Goal: Task Accomplishment & Management: Manage account settings

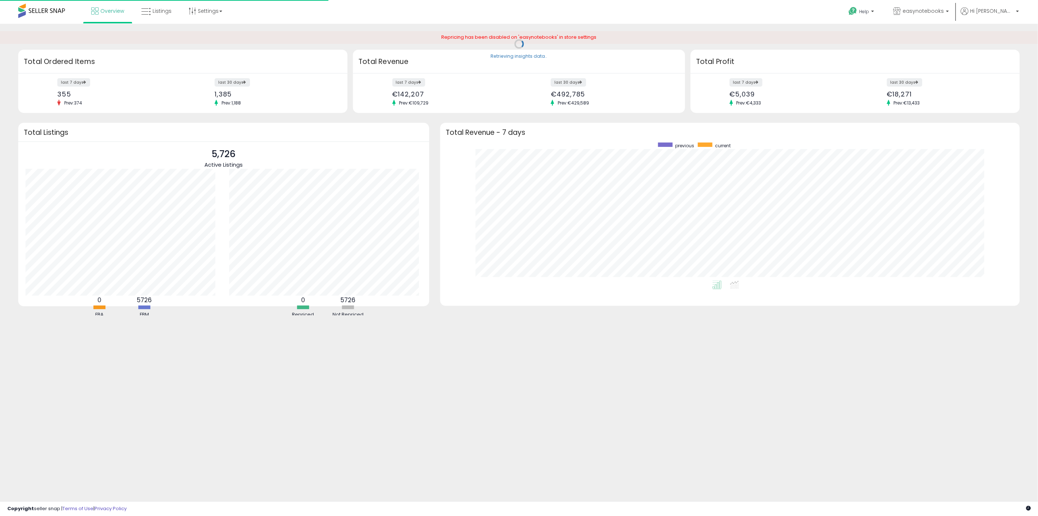
scroll to position [138, 565]
click at [148, 7] on icon at bounding box center [145, 11] width 9 height 9
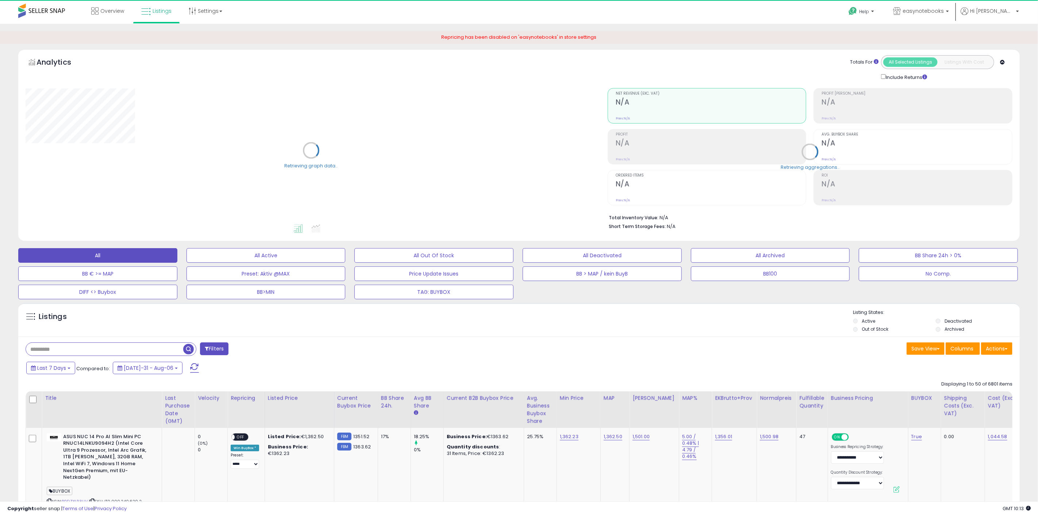
select select "**"
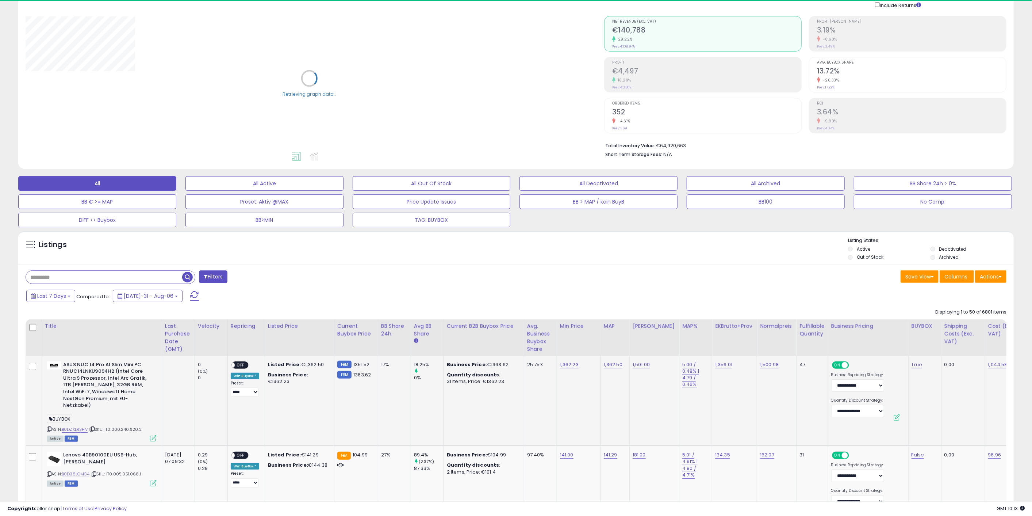
scroll to position [122, 0]
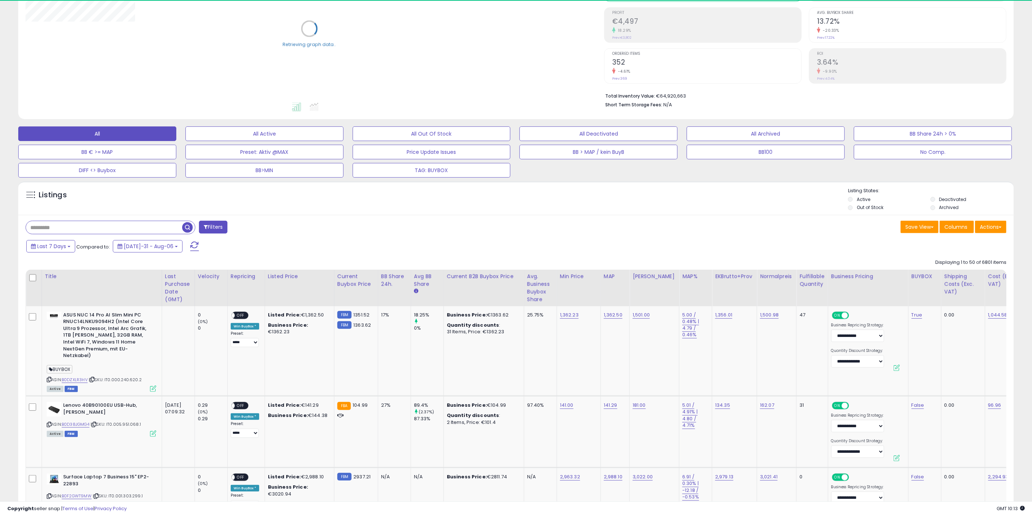
click at [144, 221] on input "text" at bounding box center [104, 227] width 156 height 13
paste input "**********"
type input "**********"
click at [285, 226] on span "button" at bounding box center [284, 227] width 11 height 11
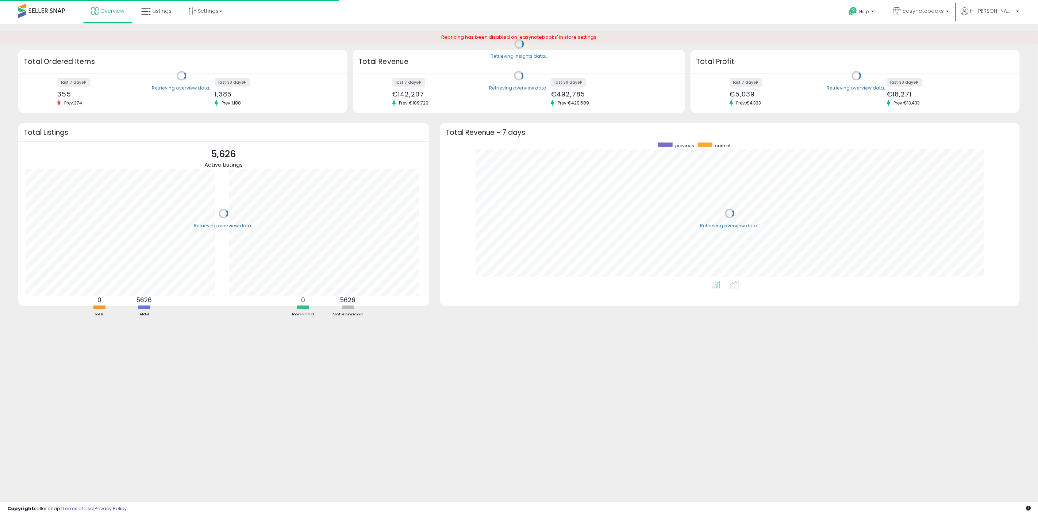
scroll to position [138, 565]
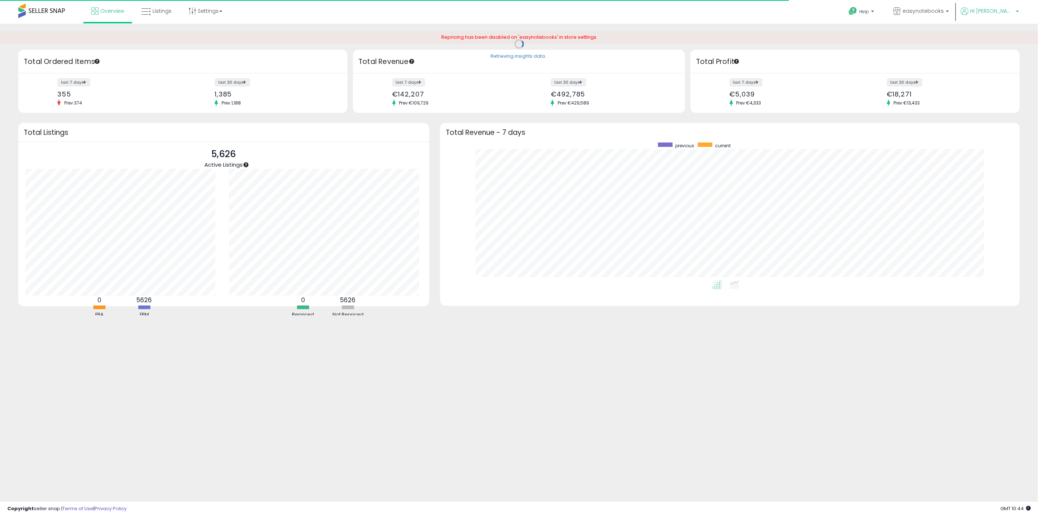
click at [1002, 14] on span "Hi [PERSON_NAME]" at bounding box center [992, 10] width 44 height 7
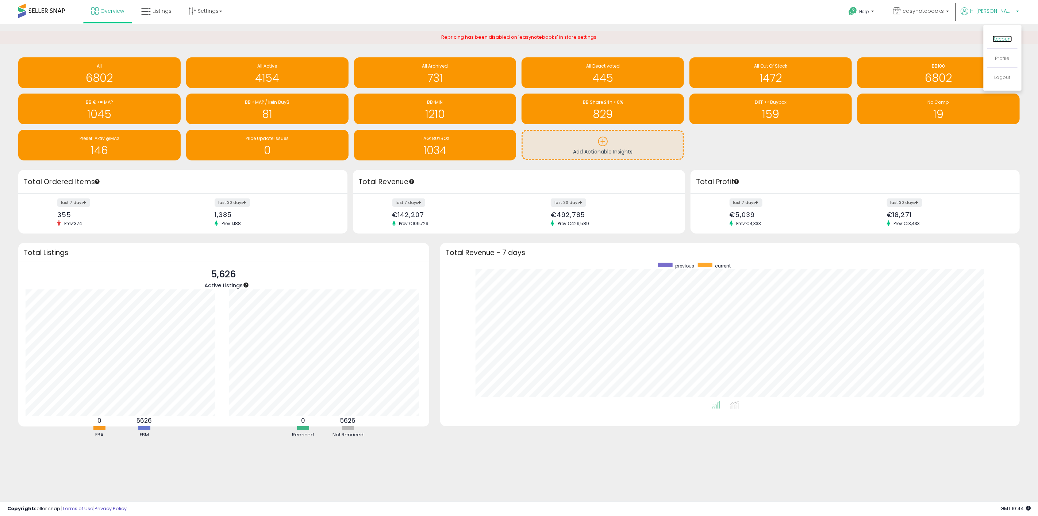
click at [1003, 39] on link "Account" at bounding box center [1002, 38] width 19 height 7
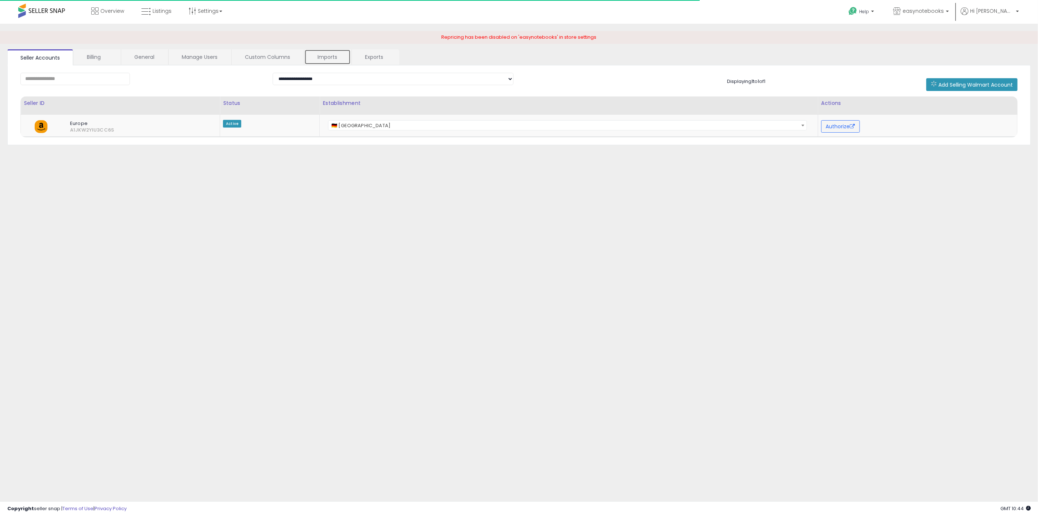
click at [327, 53] on link "Imports" at bounding box center [327, 56] width 46 height 15
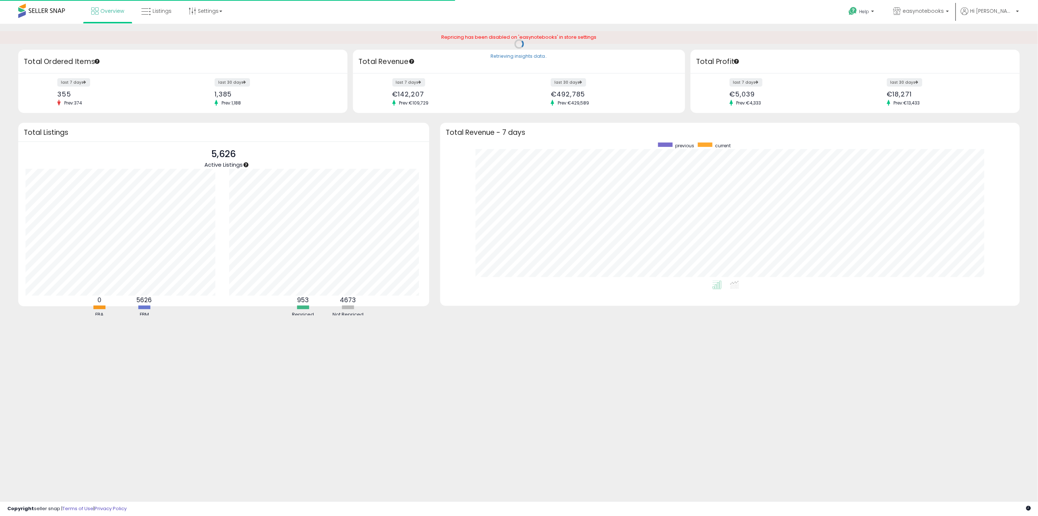
scroll to position [138, 565]
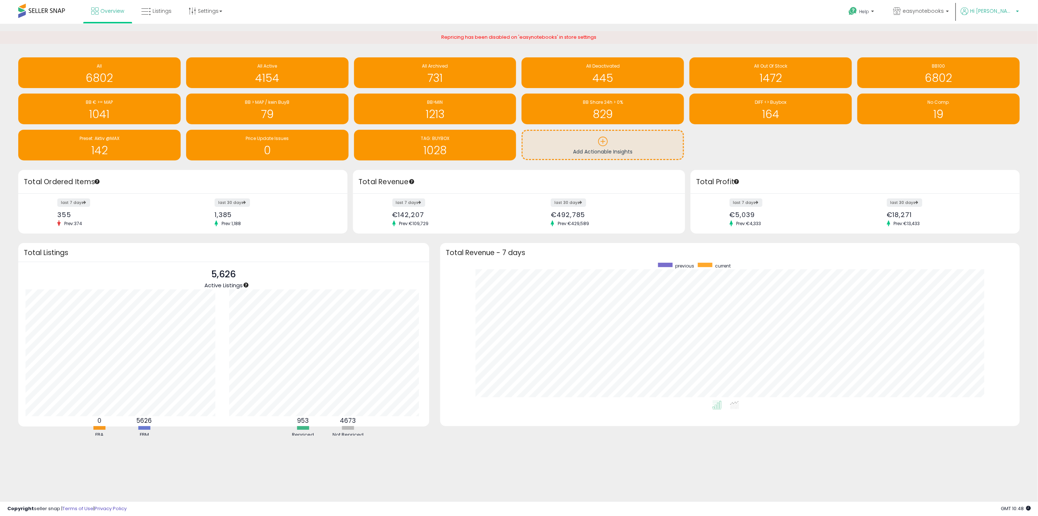
click at [1003, 12] on span "Hi [PERSON_NAME]" at bounding box center [992, 10] width 44 height 7
click at [1009, 37] on link "Account" at bounding box center [1002, 38] width 19 height 7
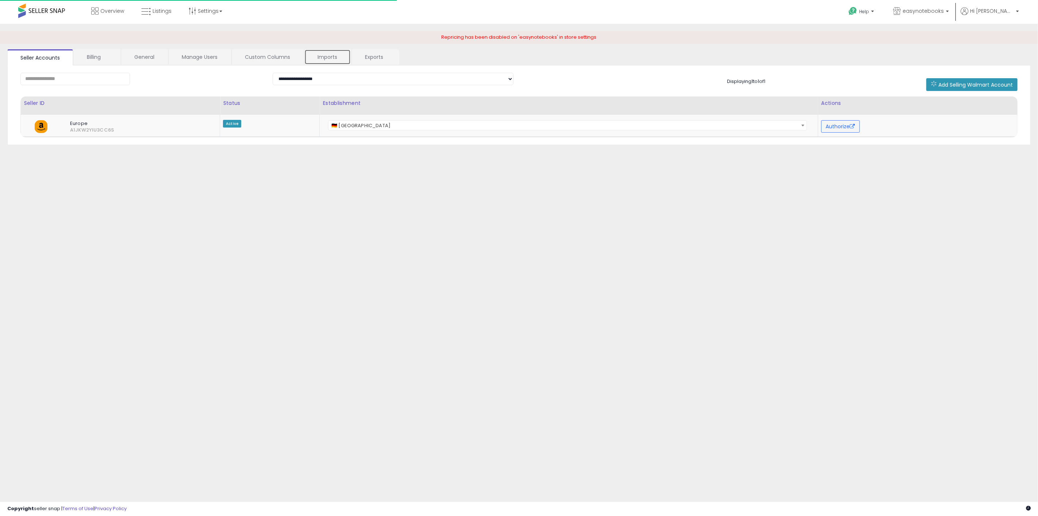
click at [325, 54] on link "Imports" at bounding box center [327, 56] width 46 height 15
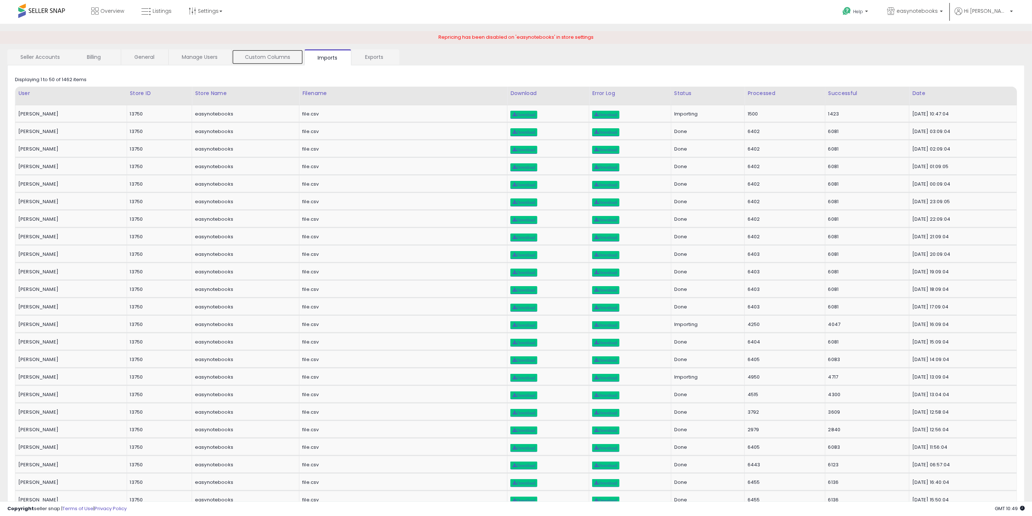
click at [263, 56] on link "Custom Columns" at bounding box center [268, 56] width 72 height 15
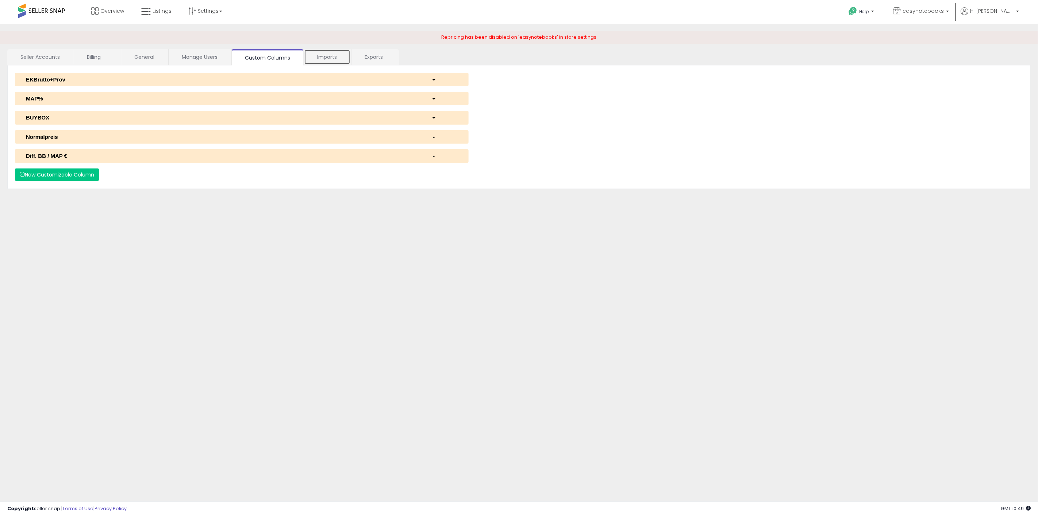
click at [331, 55] on link "Imports" at bounding box center [327, 56] width 46 height 15
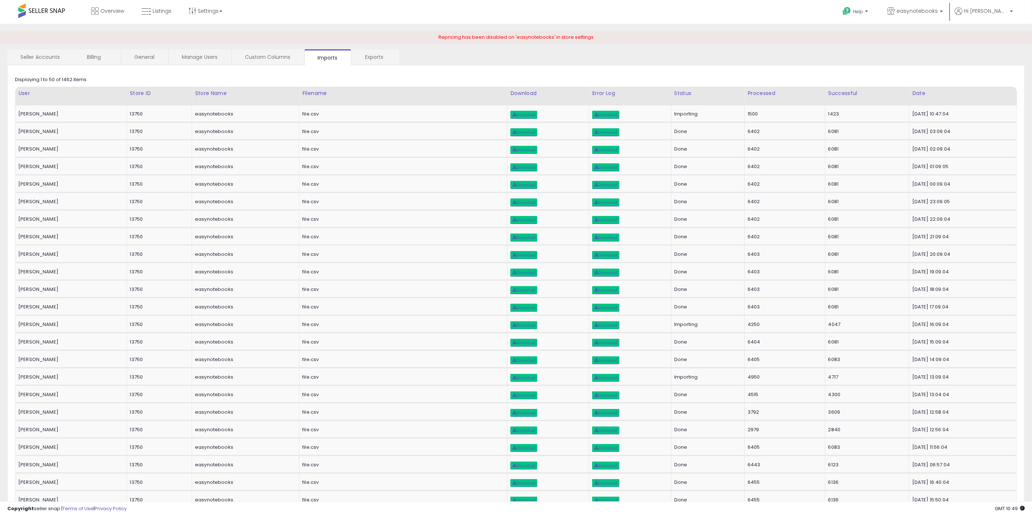
drag, startPoint x: 349, startPoint y: 53, endPoint x: 284, endPoint y: 28, distance: 69.3
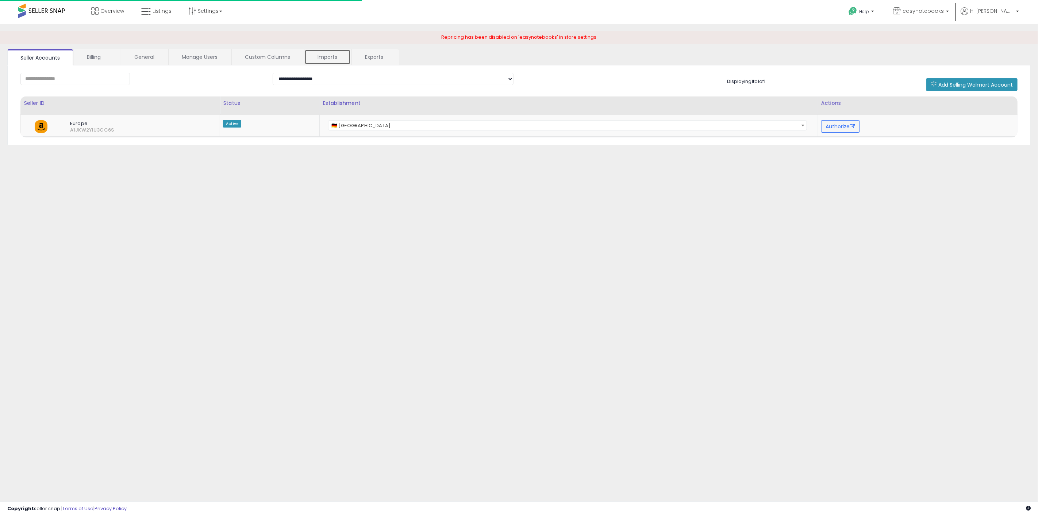
click at [325, 58] on link "Imports" at bounding box center [327, 56] width 46 height 15
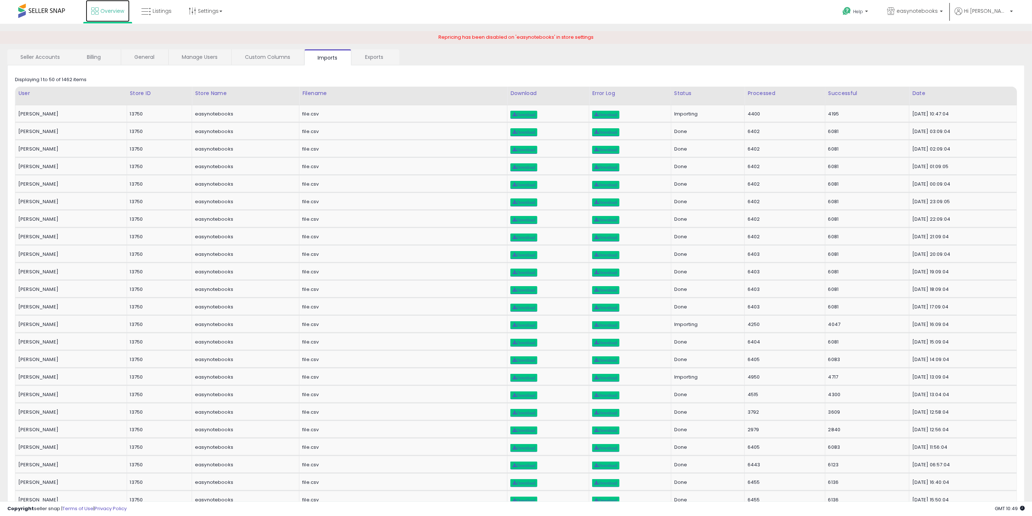
click at [106, 11] on span "Overview" at bounding box center [112, 10] width 24 height 7
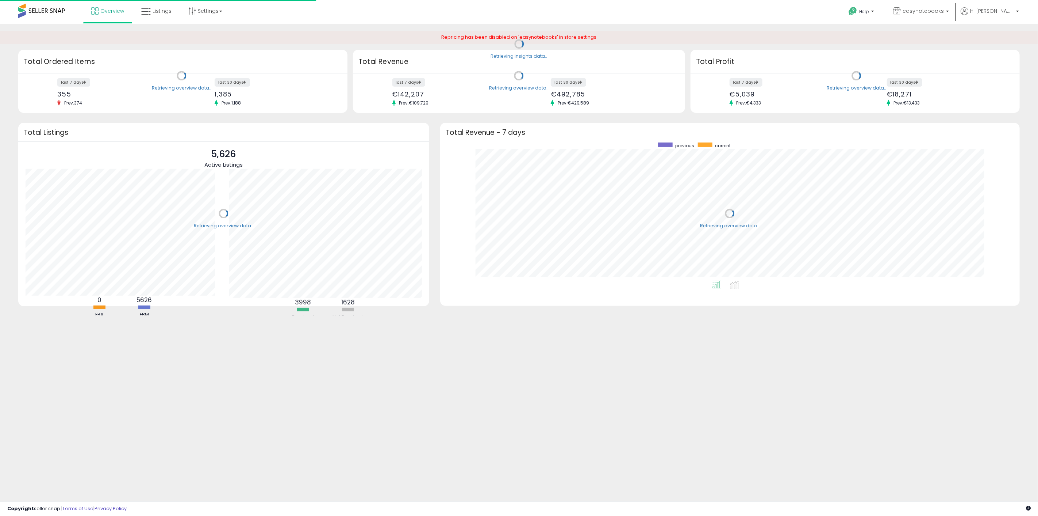
scroll to position [138, 565]
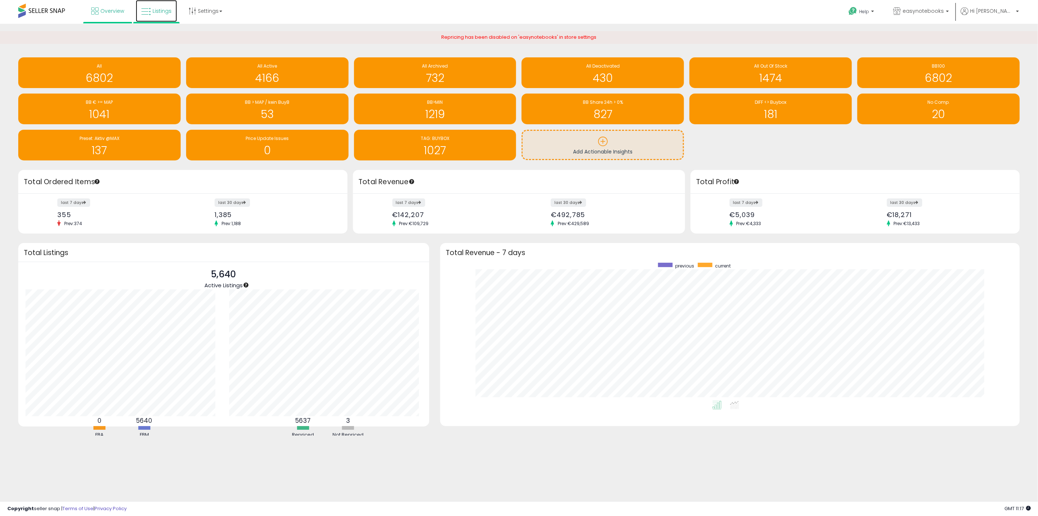
click at [162, 9] on span "Listings" at bounding box center [162, 10] width 19 height 7
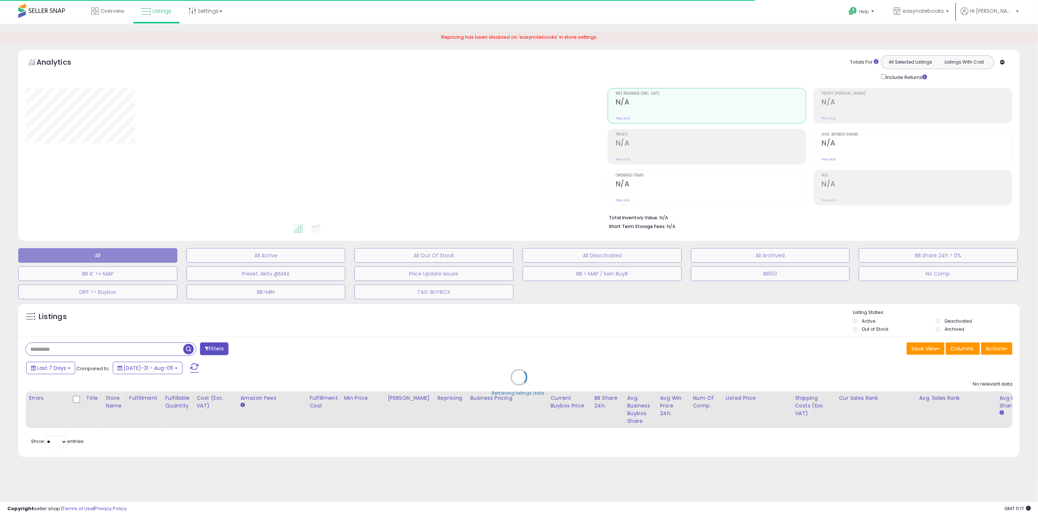
click at [134, 341] on div "Retrieving listings data.." at bounding box center [519, 382] width 1013 height 166
click at [133, 349] on div "Retrieving listings data.." at bounding box center [519, 382] width 1013 height 166
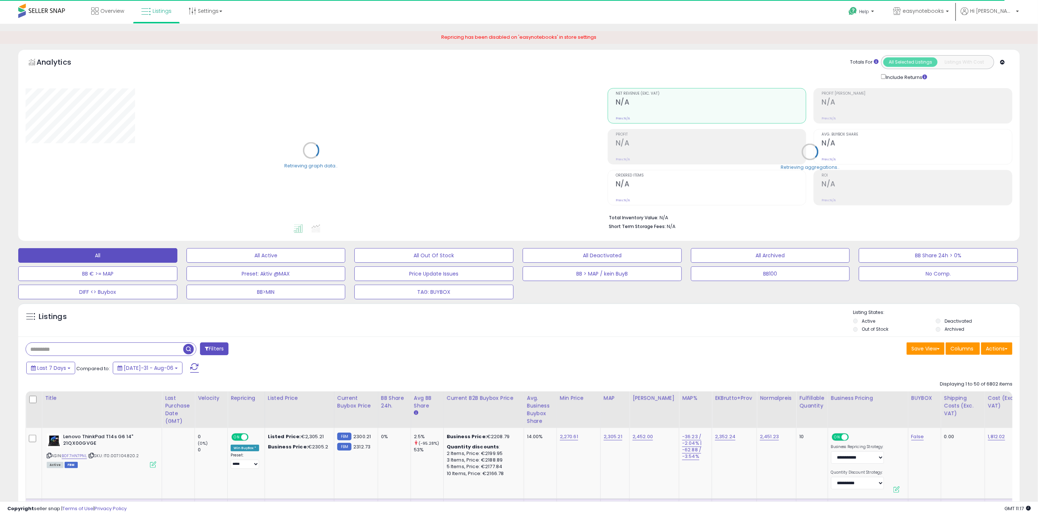
select select "**"
click at [133, 348] on input "text" at bounding box center [104, 348] width 156 height 13
paste input "**********"
type input "**********"
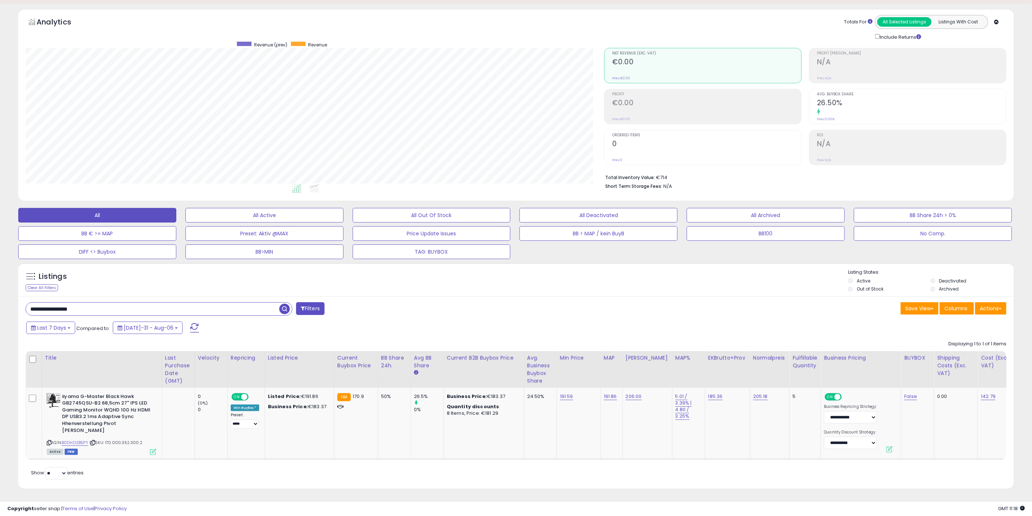
scroll to position [45, 0]
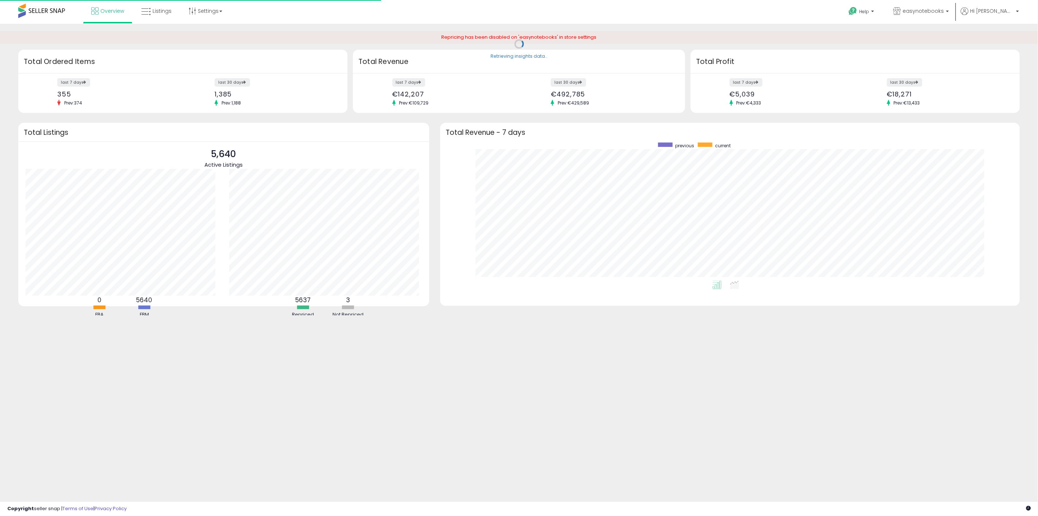
scroll to position [138, 565]
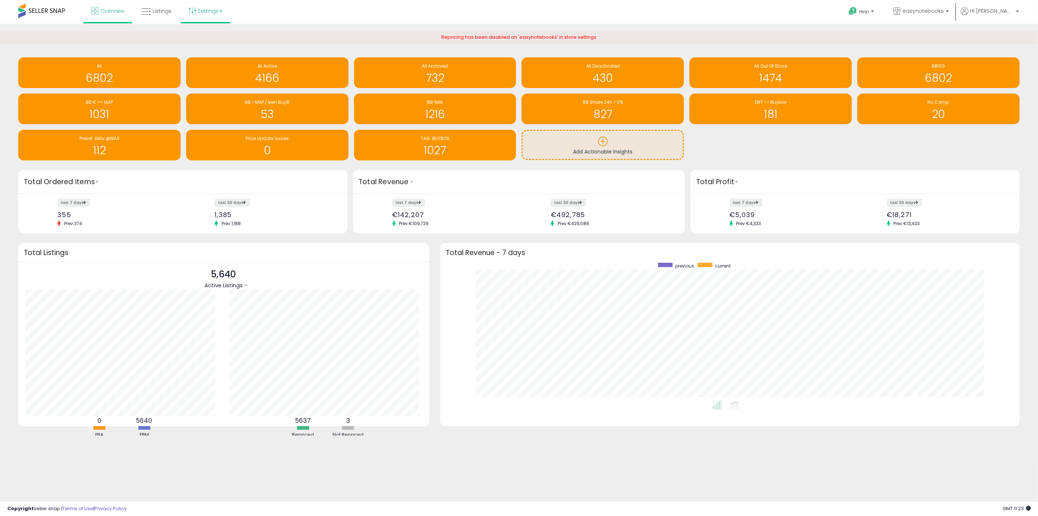
click at [205, 5] on link "Settings" at bounding box center [205, 11] width 45 height 22
click at [217, 35] on link "Store settings" at bounding box center [206, 37] width 33 height 7
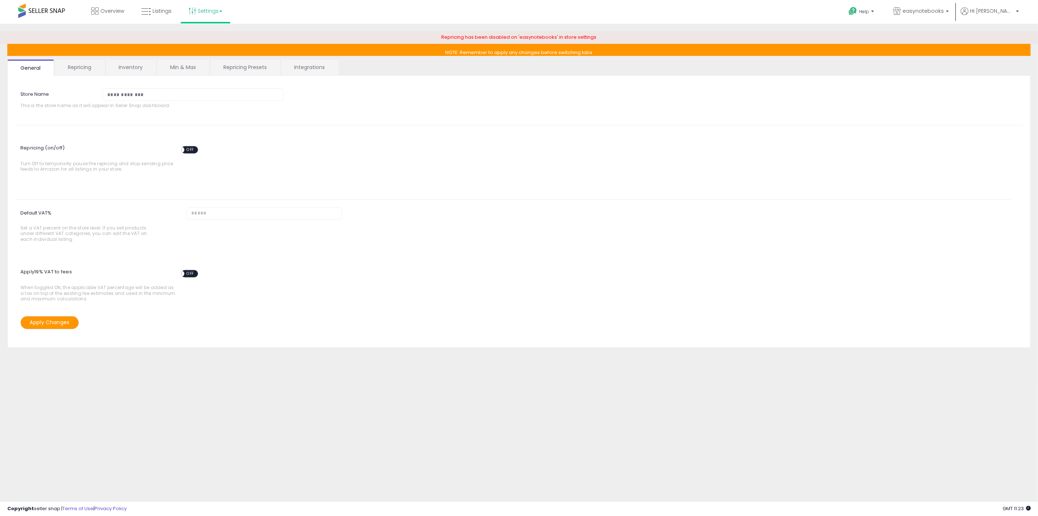
click at [185, 146] on div "ON OFF" at bounding box center [177, 149] width 17 height 6
click at [189, 148] on span "OFF" at bounding box center [190, 149] width 12 height 6
click at [53, 319] on button "Apply Changes" at bounding box center [49, 322] width 58 height 13
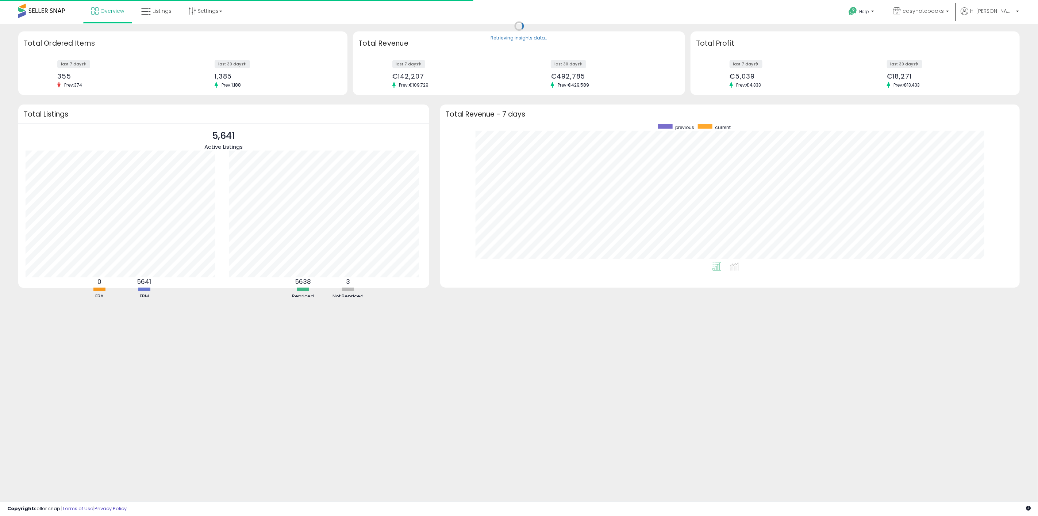
scroll to position [138, 565]
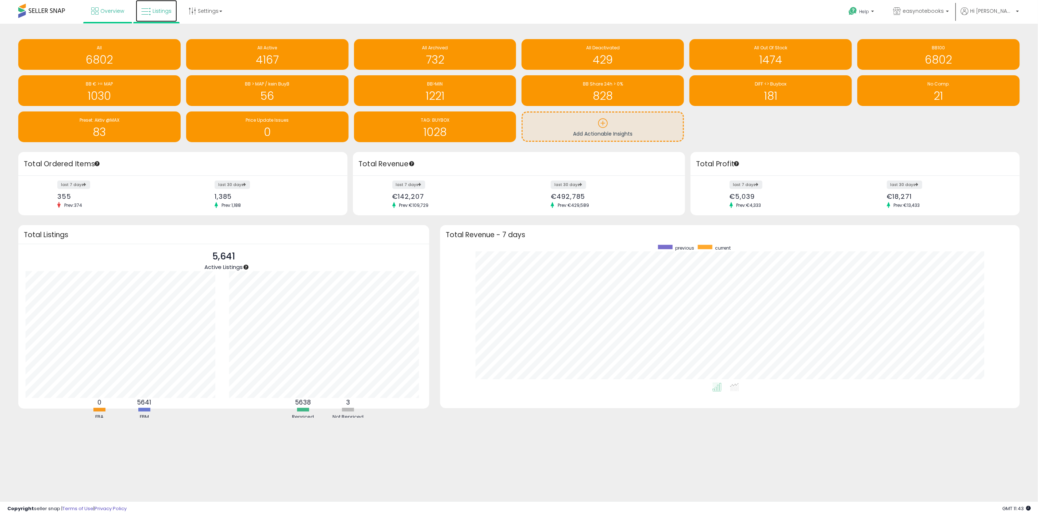
click at [165, 14] on span "Listings" at bounding box center [162, 10] width 19 height 7
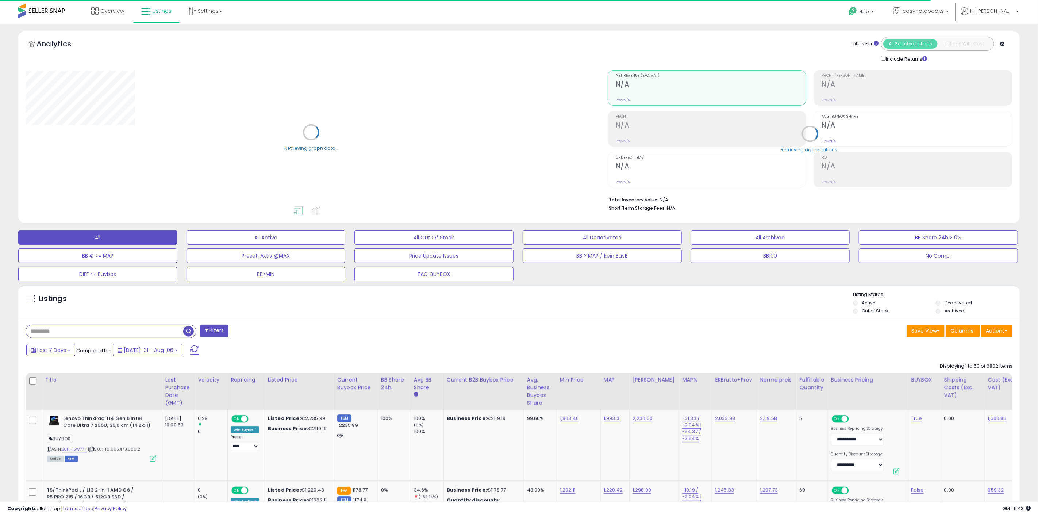
select select "**"
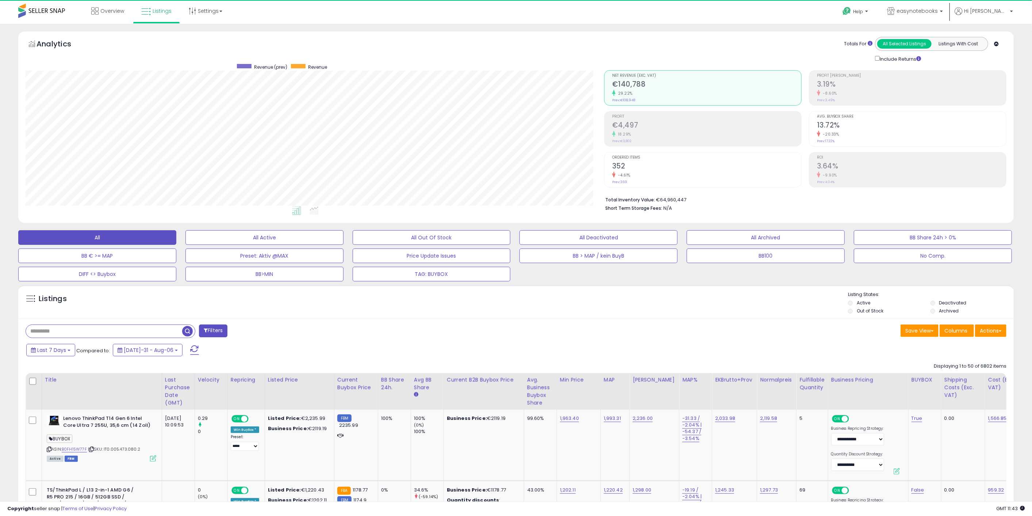
scroll to position [150, 579]
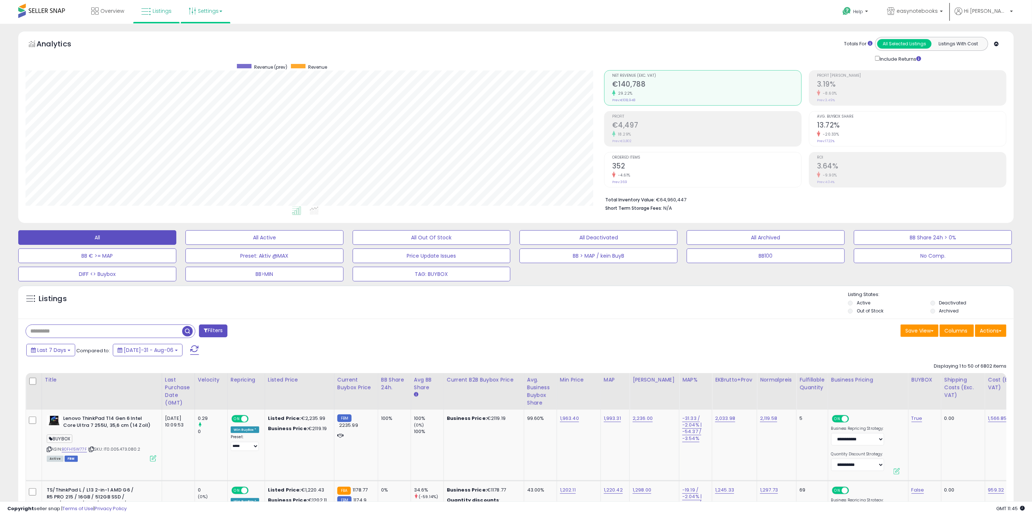
click at [199, 9] on link "Settings" at bounding box center [205, 11] width 45 height 22
click at [211, 32] on li "Store settings" at bounding box center [212, 37] width 54 height 18
